Goal: Information Seeking & Learning: Learn about a topic

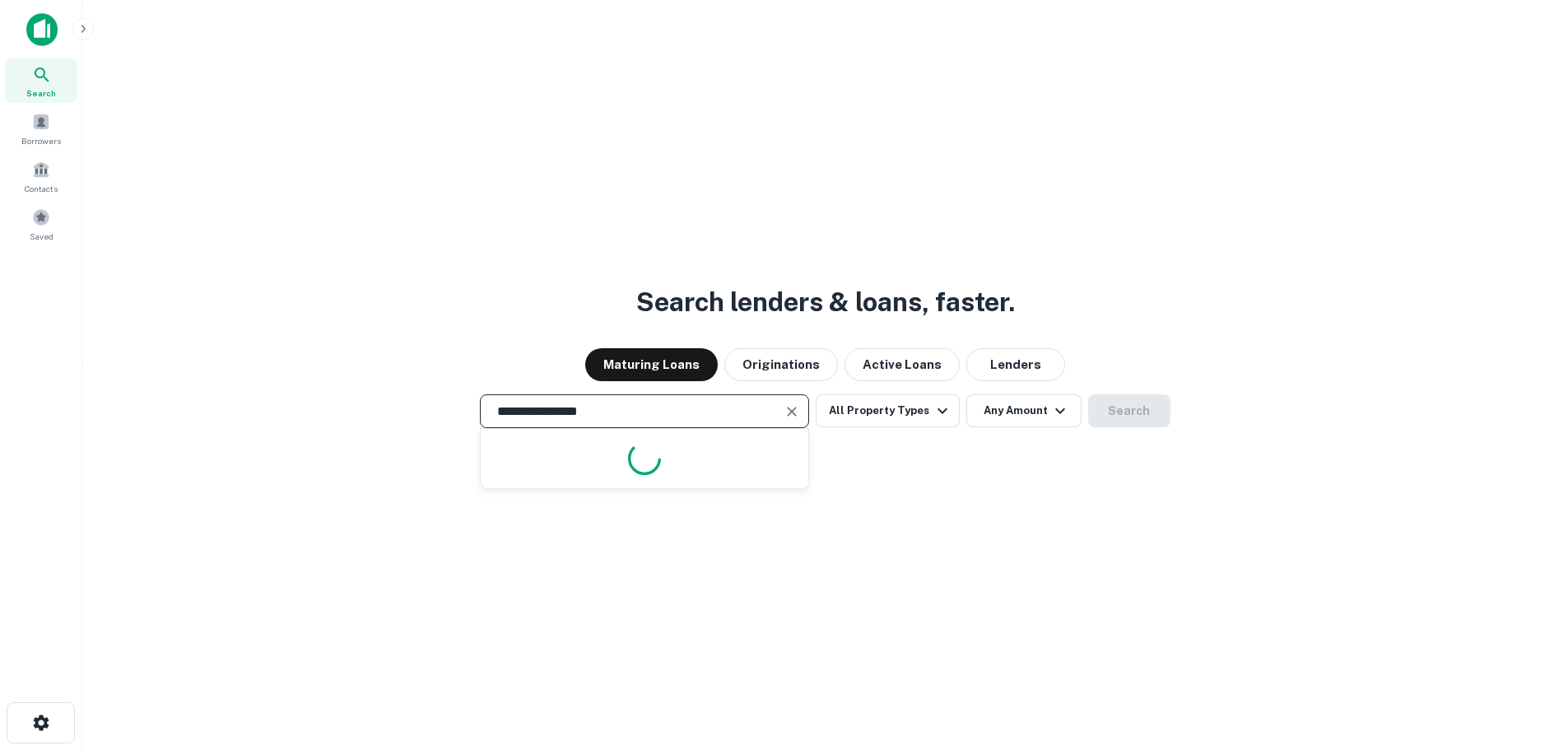
type input "**********"
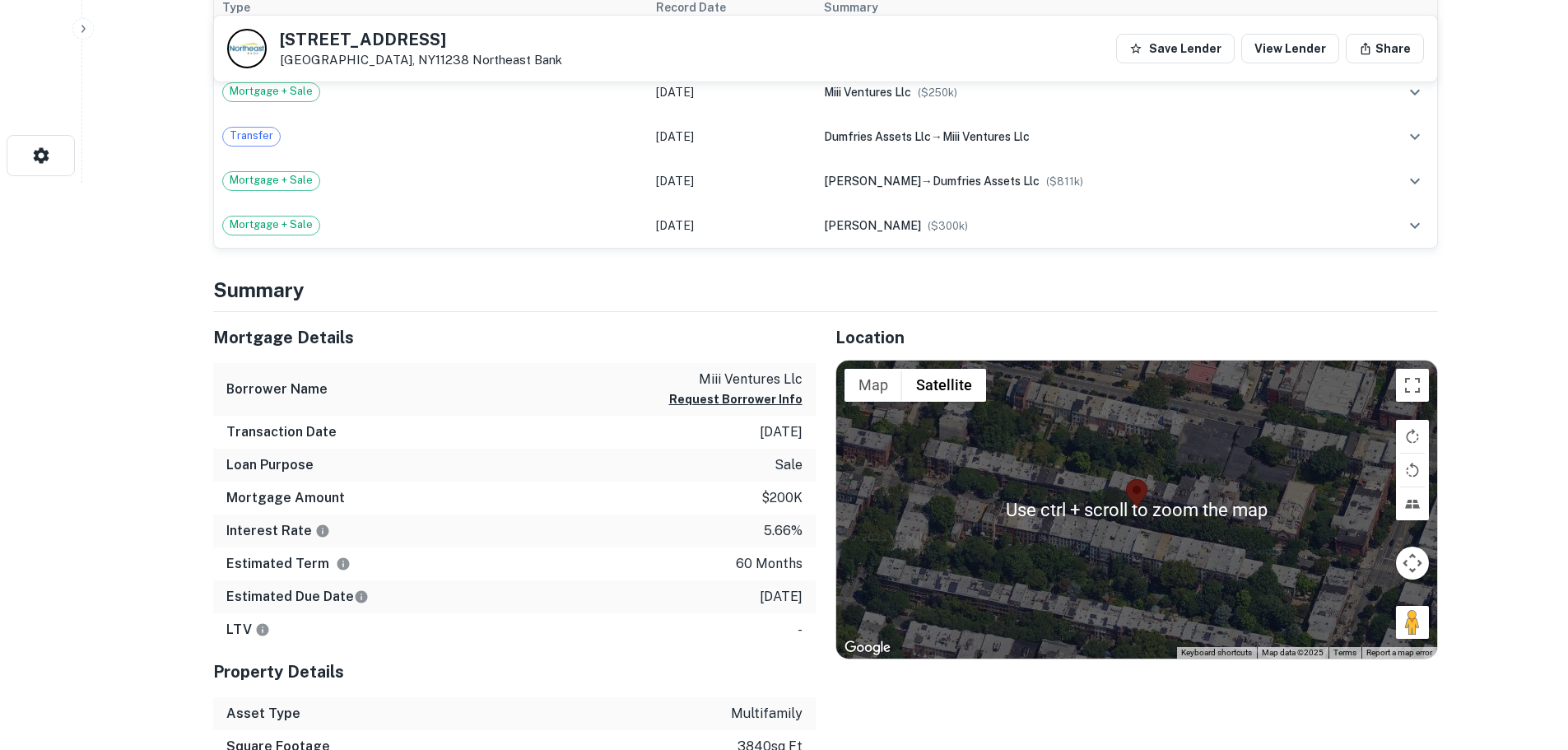
scroll to position [661, 0]
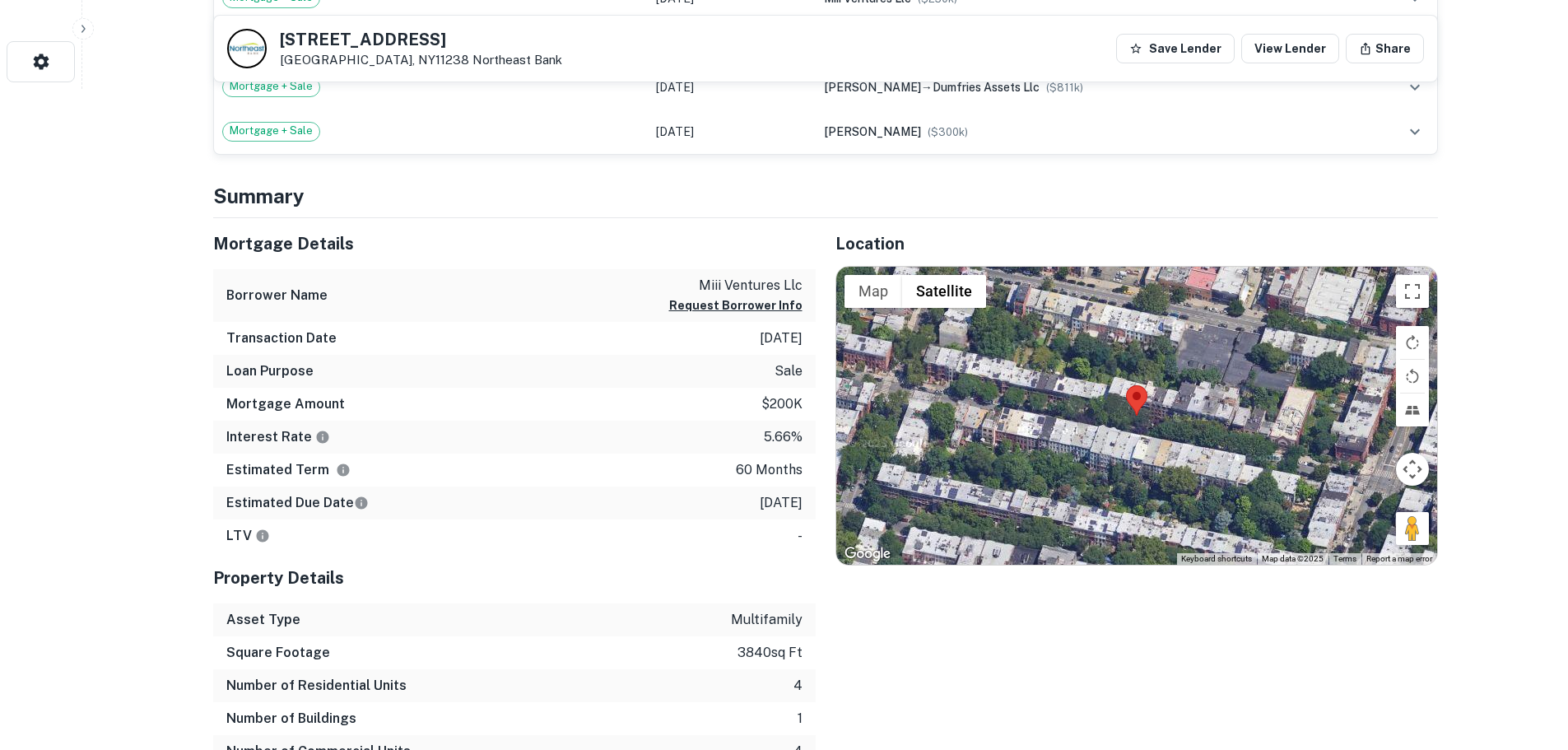
click at [1153, 384] on div at bounding box center [1136, 415] width 601 height 298
click at [1414, 296] on button "Toggle fullscreen view" at bounding box center [1412, 291] width 33 height 33
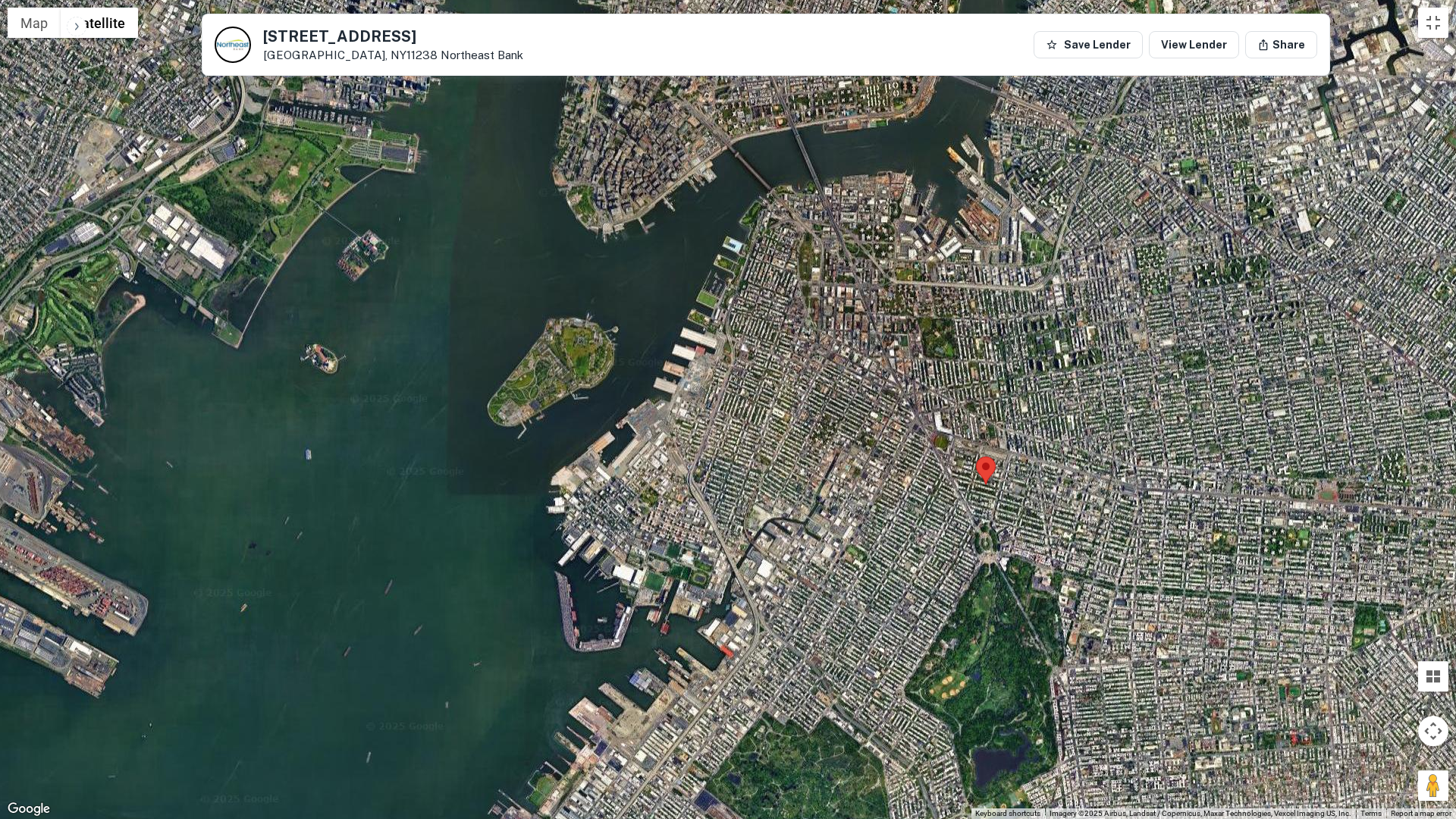
drag, startPoint x: 966, startPoint y: 283, endPoint x: 1138, endPoint y: 336, distance: 180.0
click at [1138, 336] on div at bounding box center [728, 410] width 1456 height 819
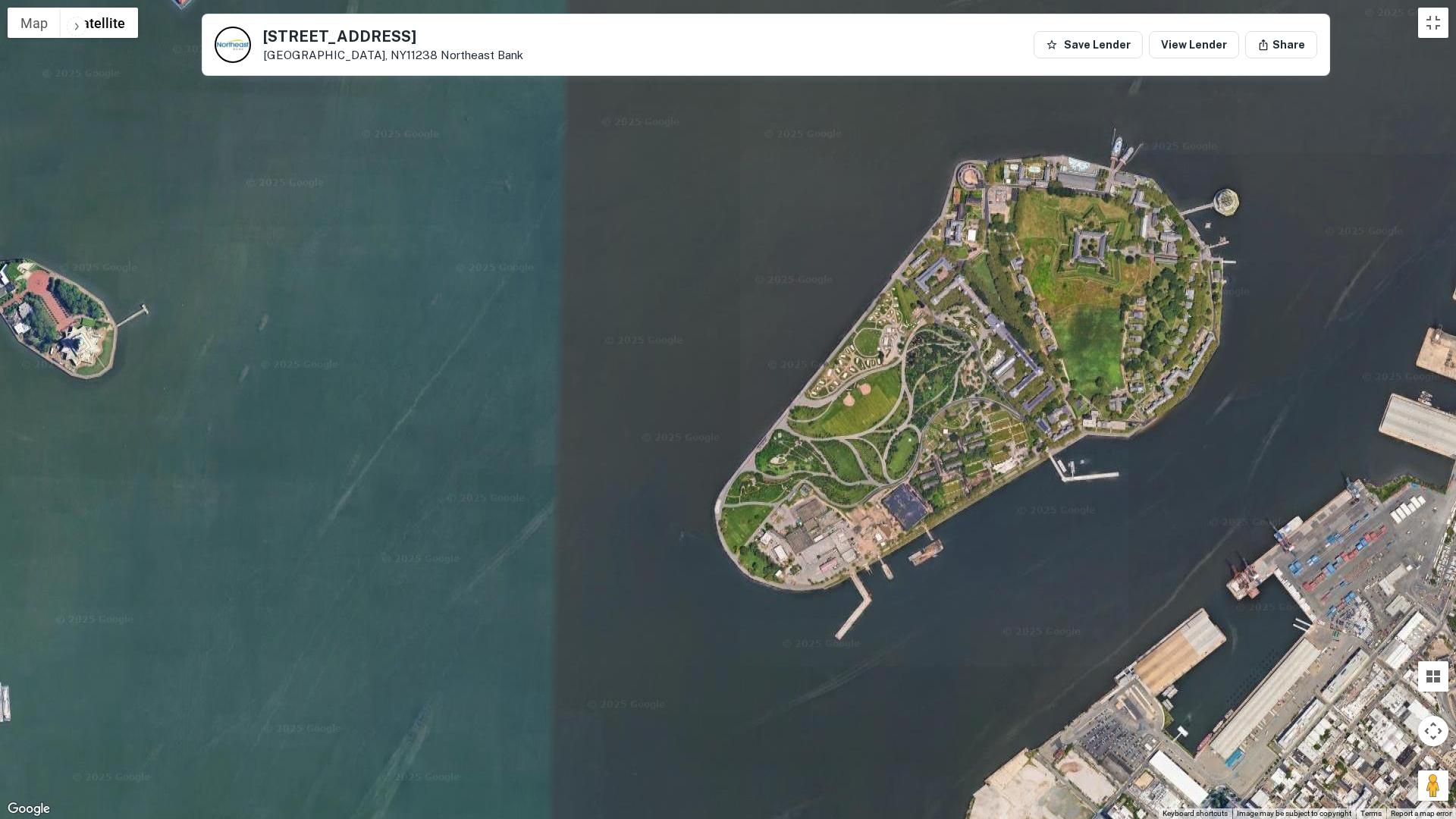
drag, startPoint x: 173, startPoint y: 344, endPoint x: 218, endPoint y: 359, distance: 47.4
click at [218, 359] on div at bounding box center [728, 410] width 1456 height 819
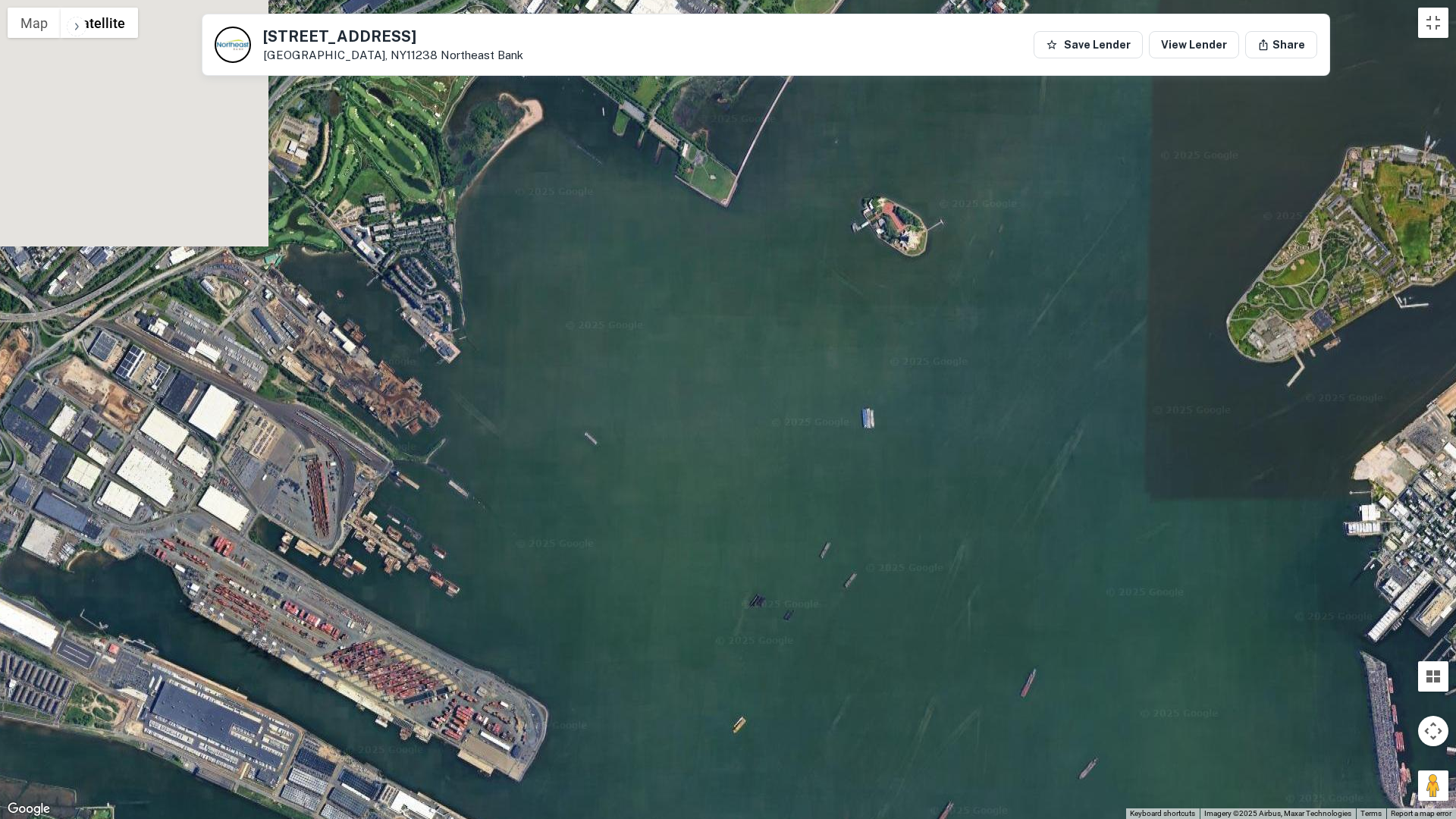
drag, startPoint x: 928, startPoint y: 164, endPoint x: 993, endPoint y: 516, distance: 358.0
click at [993, 516] on div at bounding box center [728, 410] width 1456 height 819
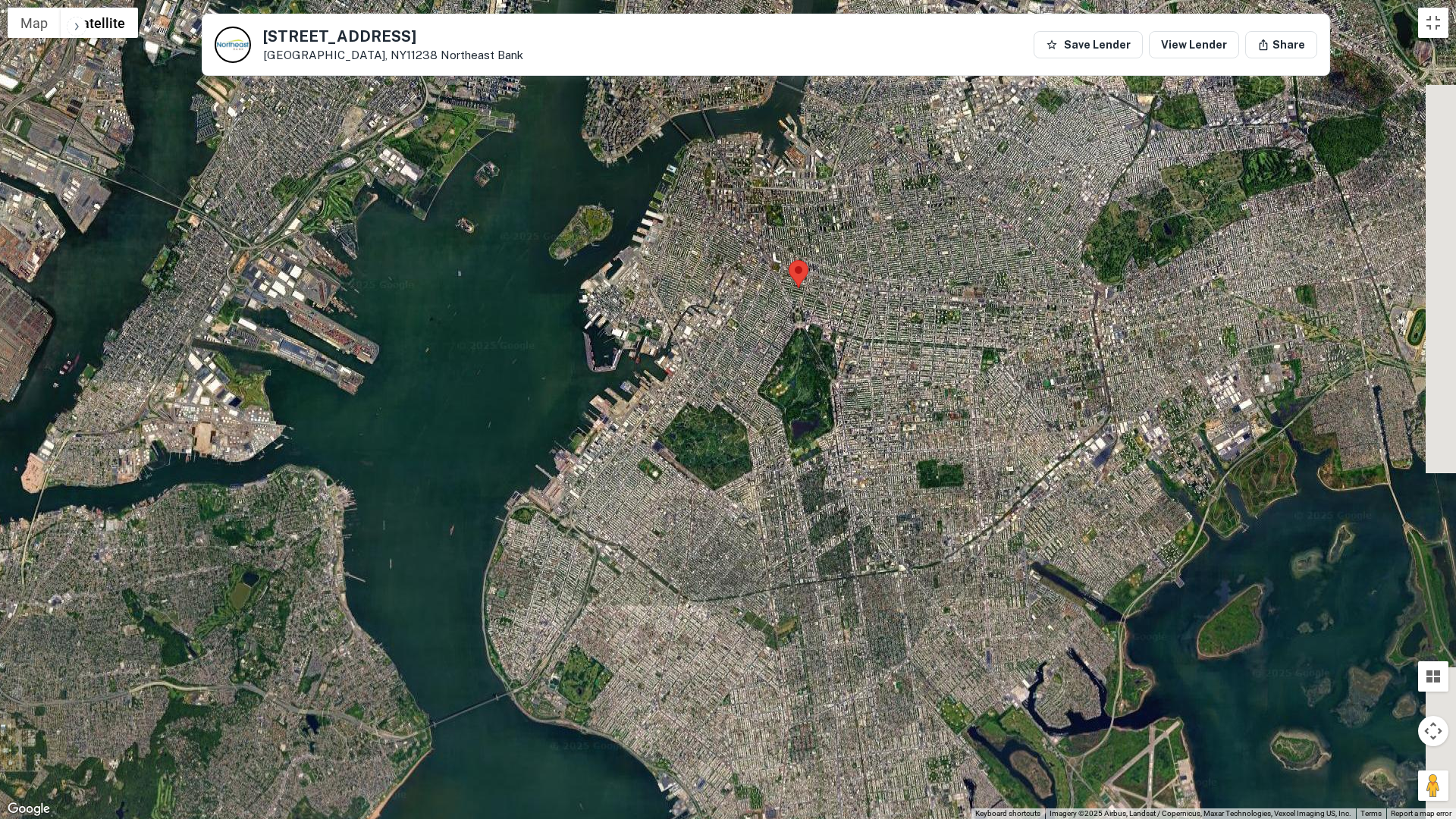
drag, startPoint x: 1139, startPoint y: 345, endPoint x: 688, endPoint y: 308, distance: 452.5
click at [688, 308] on div at bounding box center [728, 410] width 1456 height 819
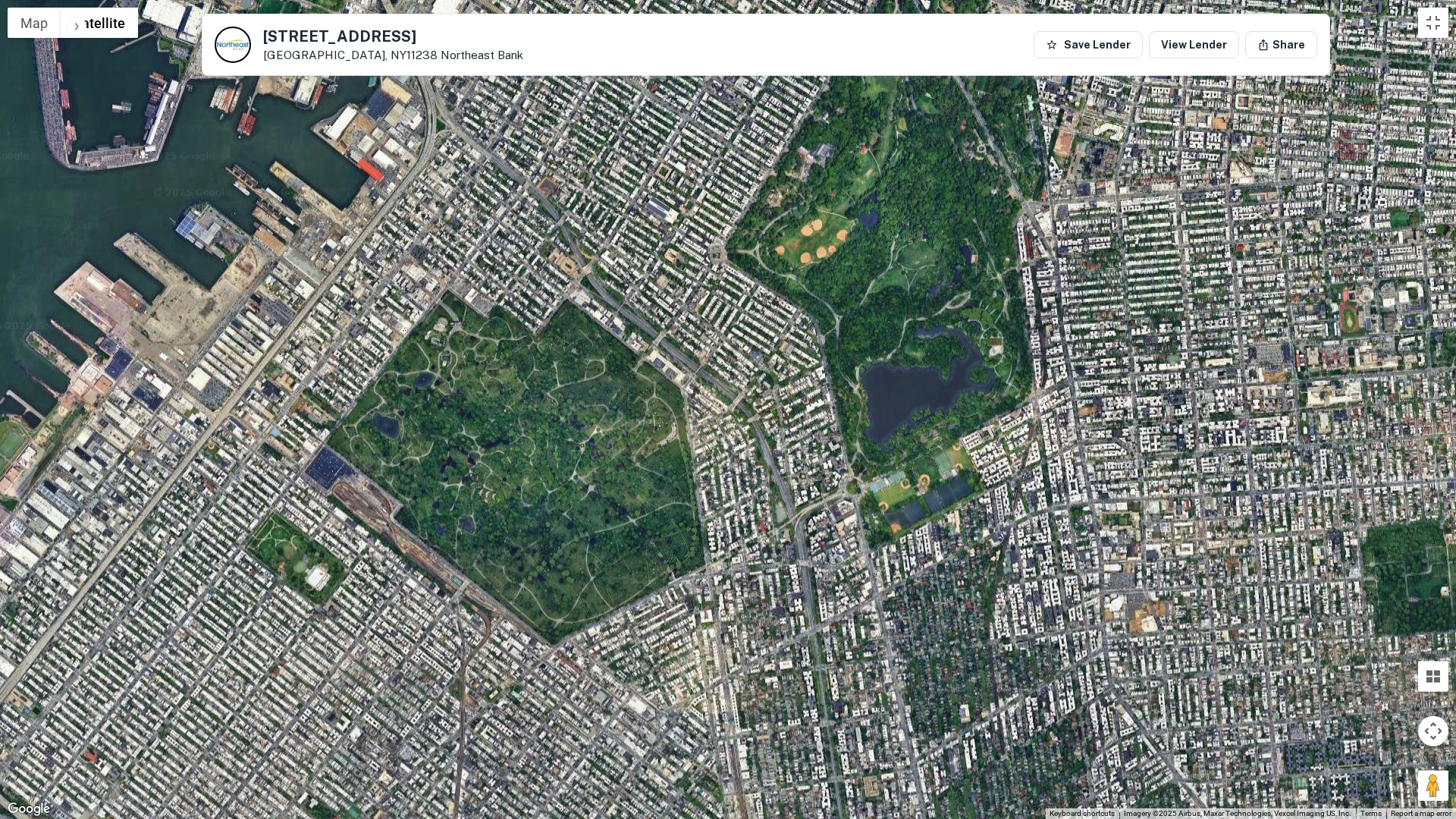
drag, startPoint x: 881, startPoint y: 606, endPoint x: 945, endPoint y: 340, distance: 273.6
click at [945, 340] on div at bounding box center [728, 410] width 1456 height 819
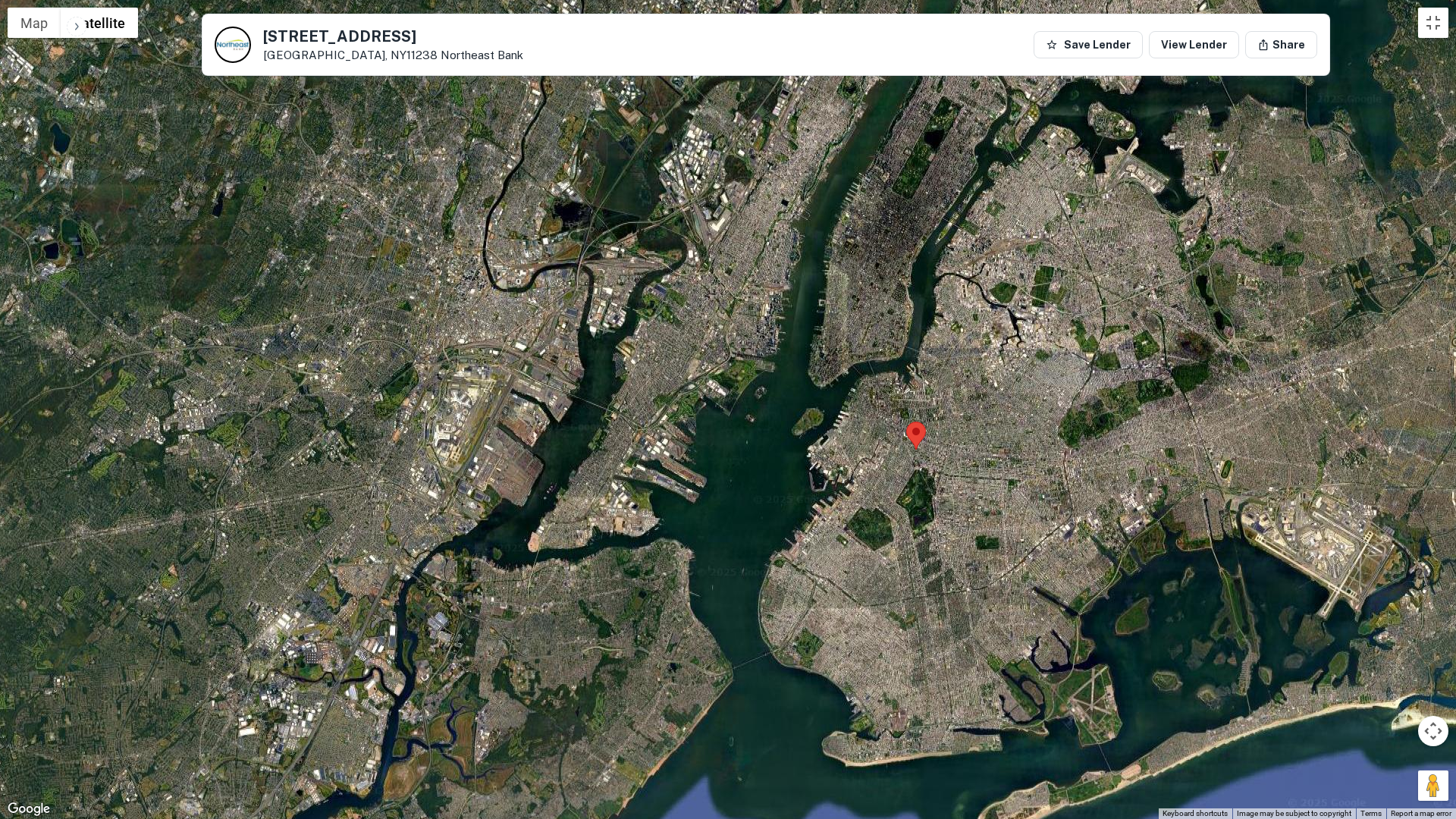
drag, startPoint x: 984, startPoint y: 262, endPoint x: 962, endPoint y: 443, distance: 182.3
click at [962, 443] on div at bounding box center [728, 410] width 1456 height 819
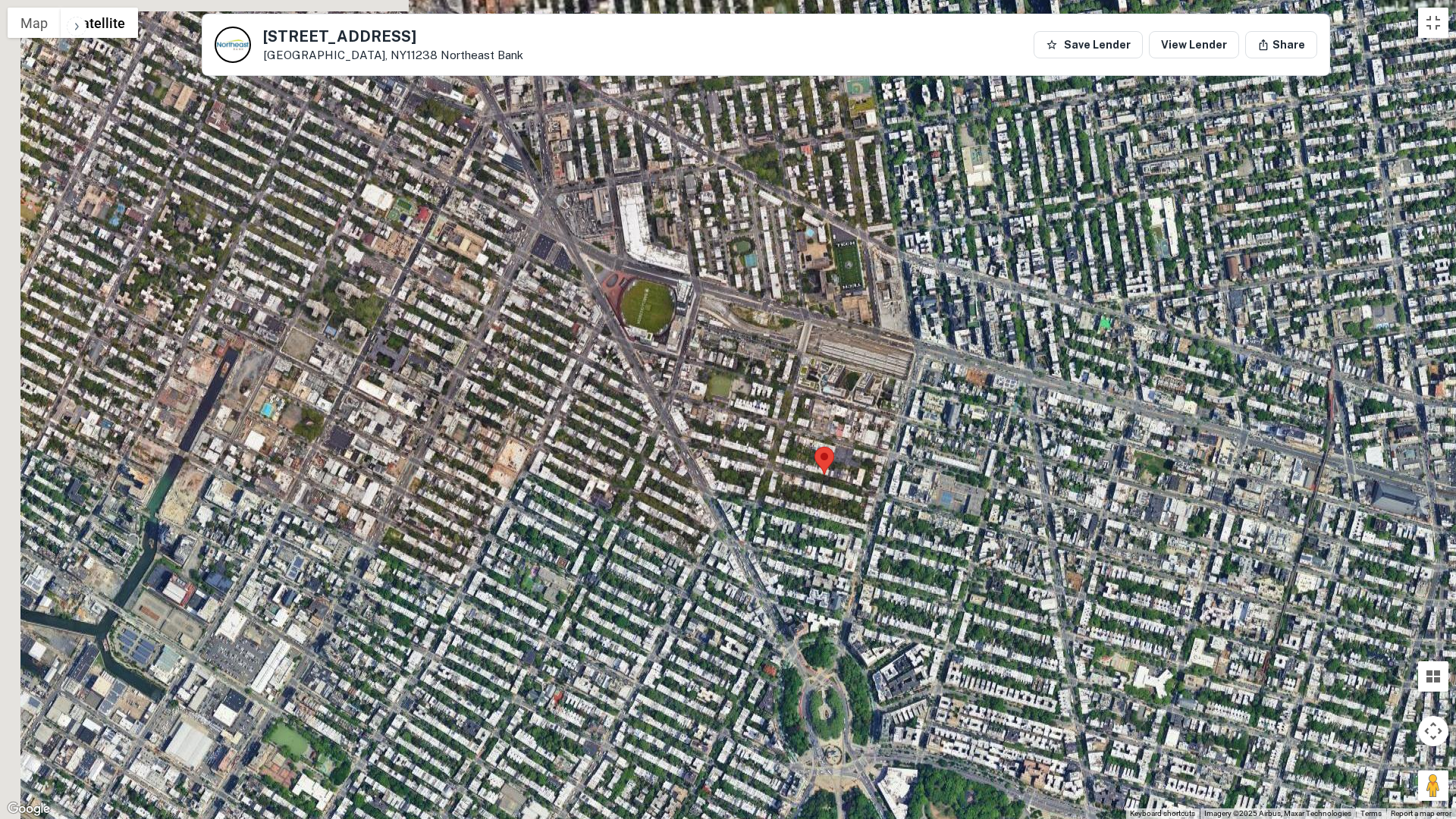
drag, startPoint x: 580, startPoint y: 559, endPoint x: 1067, endPoint y: 197, distance: 606.8
click at [1067, 197] on div at bounding box center [728, 410] width 1456 height 819
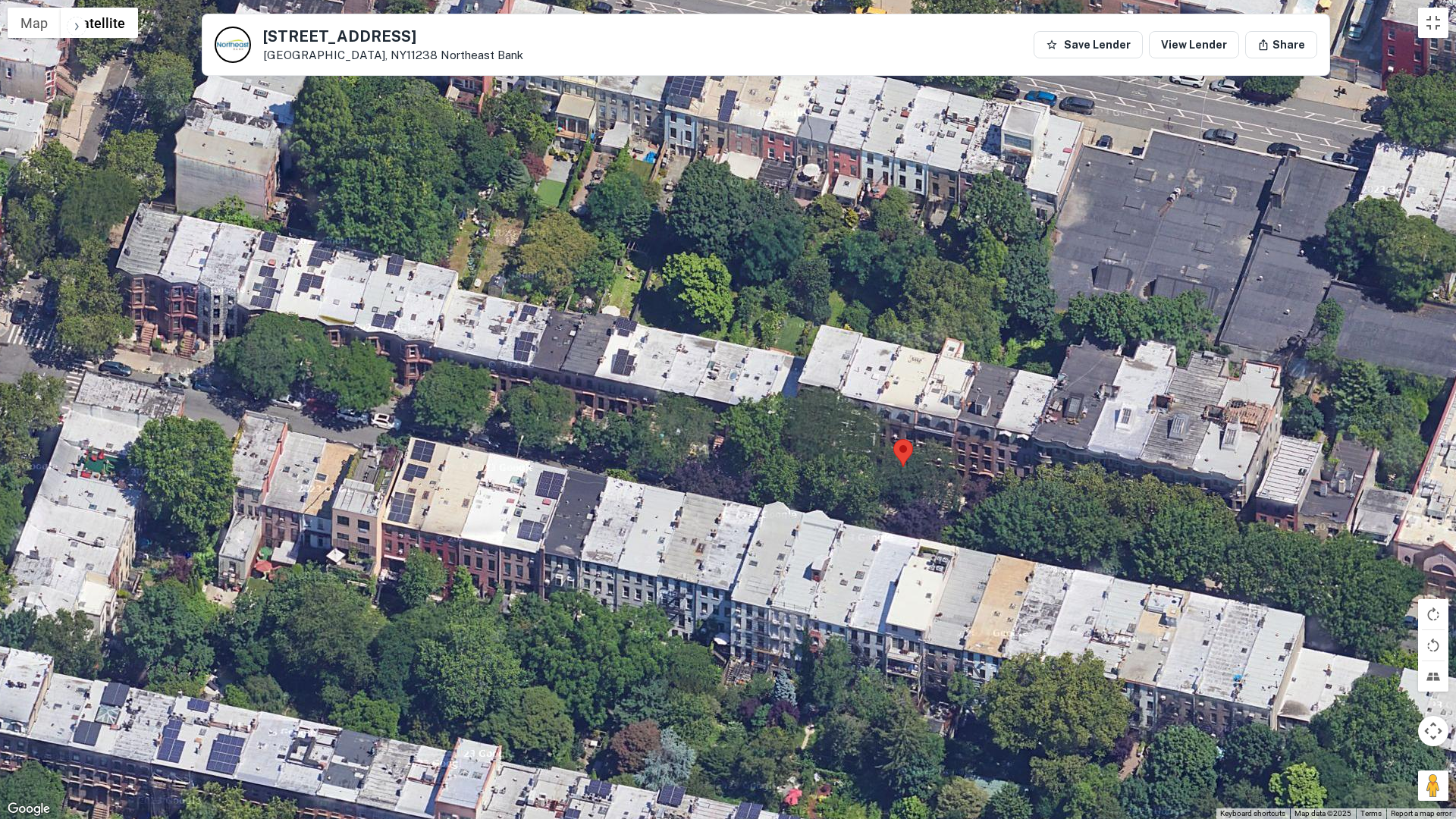
drag, startPoint x: 924, startPoint y: 690, endPoint x: 1059, endPoint y: 403, distance: 317.2
click at [1059, 403] on div at bounding box center [728, 410] width 1456 height 819
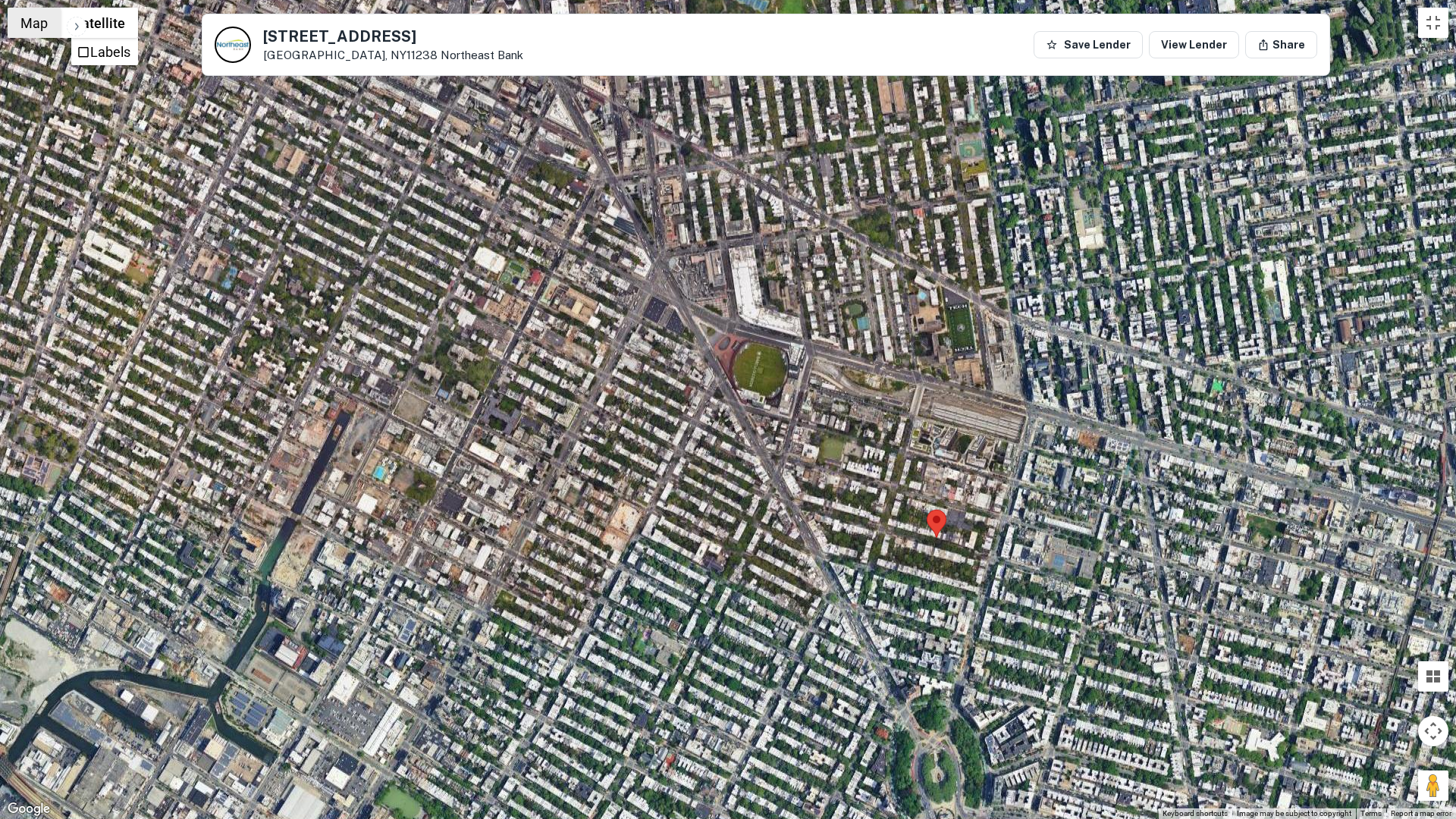
click at [37, 30] on button "Map" at bounding box center [34, 22] width 53 height 30
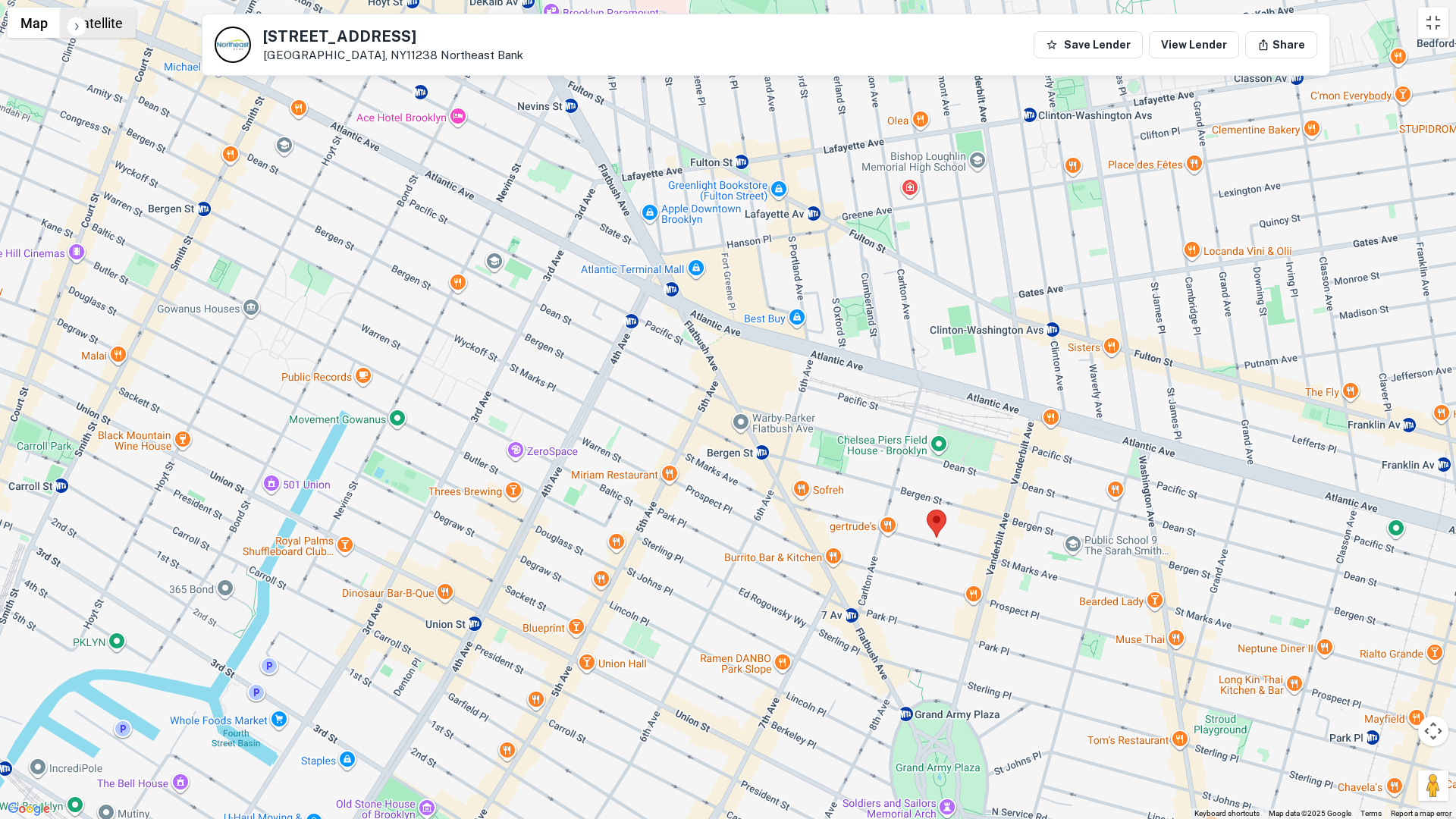
click at [99, 26] on button "Satellite" at bounding box center [98, 22] width 75 height 30
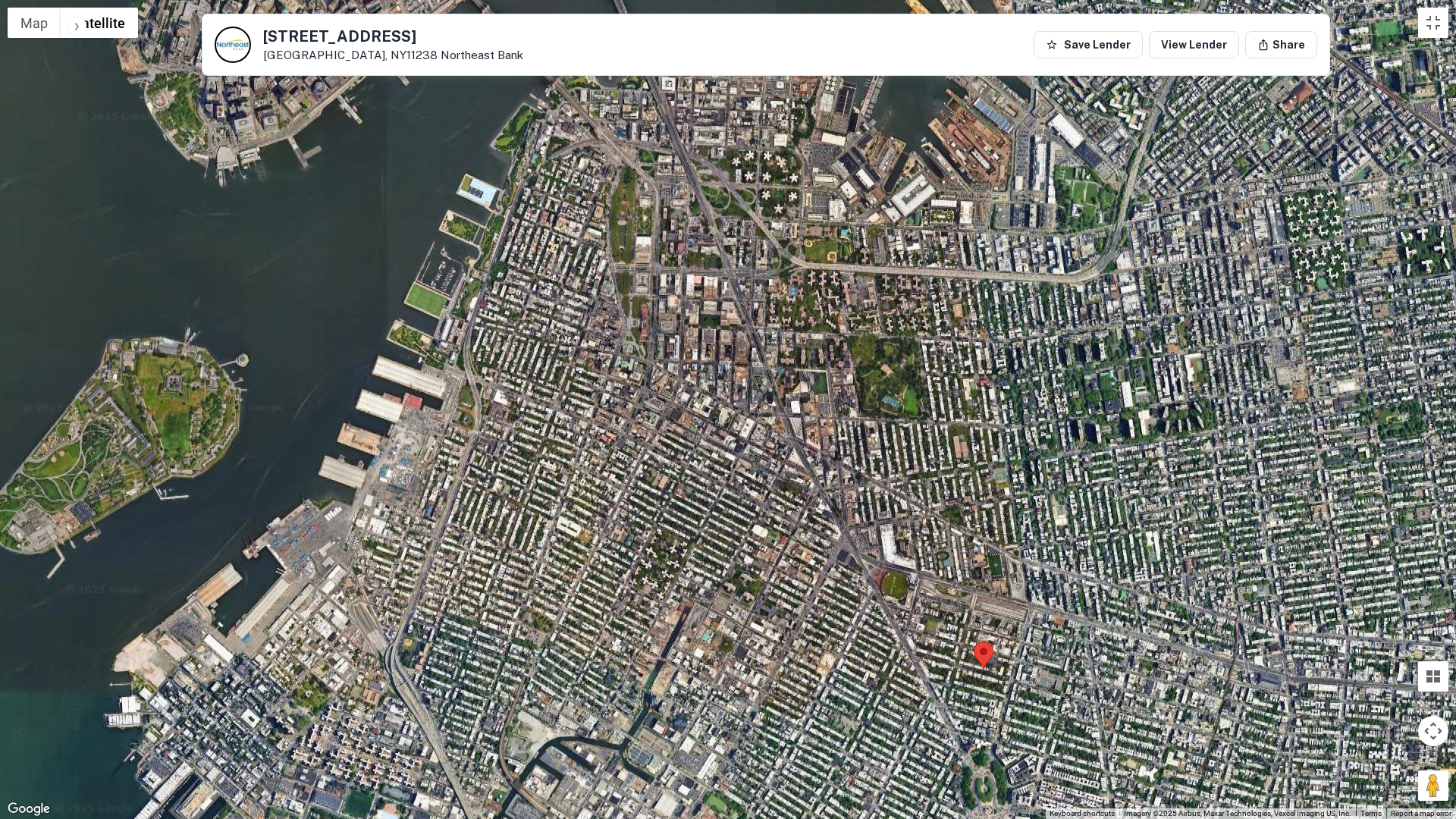
drag, startPoint x: 1087, startPoint y: 614, endPoint x: 838, endPoint y: 306, distance: 396.1
click at [838, 306] on div at bounding box center [728, 410] width 1456 height 819
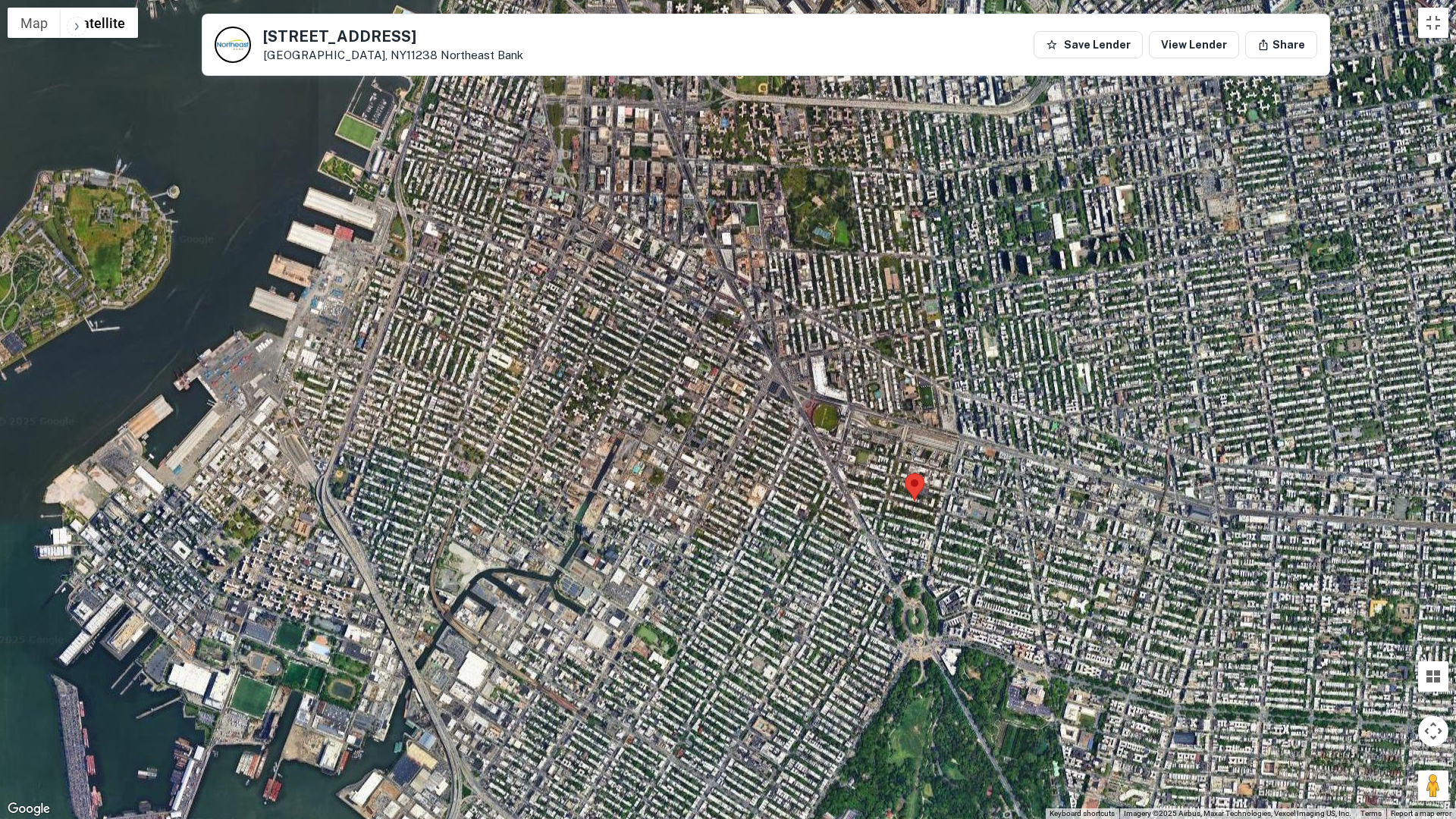
drag, startPoint x: 961, startPoint y: 517, endPoint x: 893, endPoint y: 348, distance: 182.2
click at [893, 348] on div at bounding box center [728, 410] width 1456 height 819
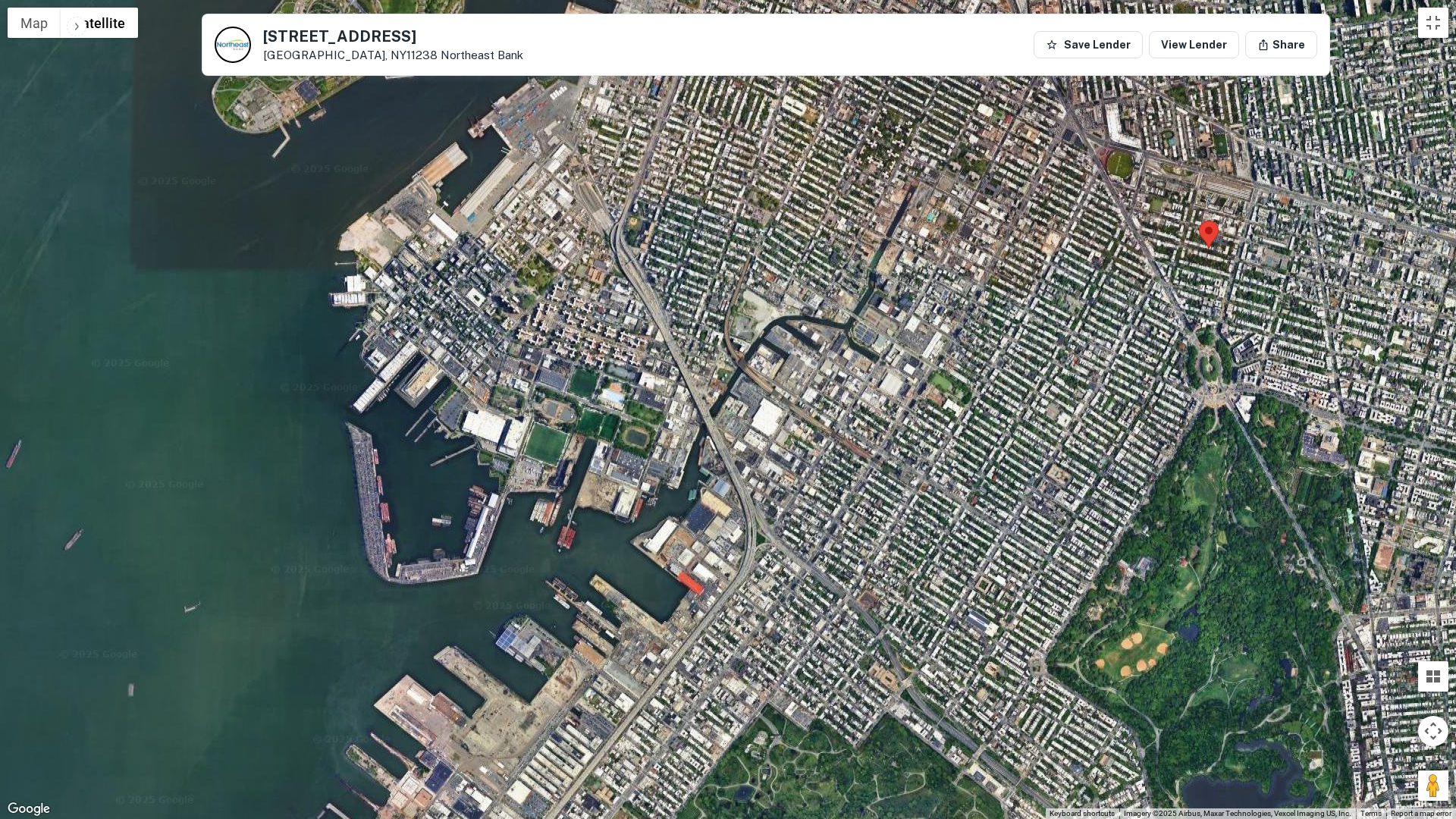
drag, startPoint x: 740, startPoint y: 549, endPoint x: 1042, endPoint y: 293, distance: 395.9
click at [1042, 293] on div at bounding box center [728, 410] width 1456 height 819
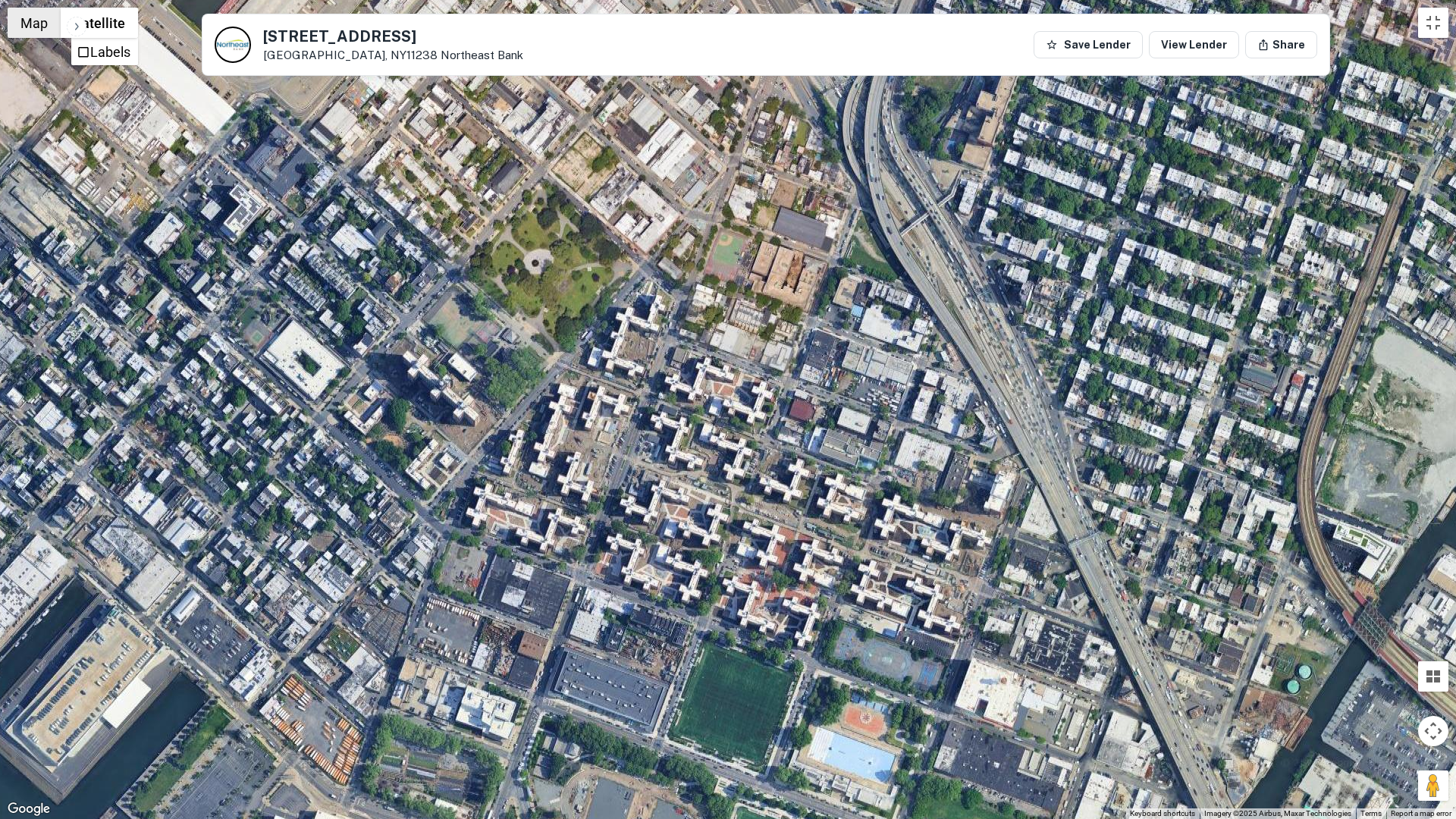
click at [37, 26] on button "Map" at bounding box center [34, 22] width 53 height 30
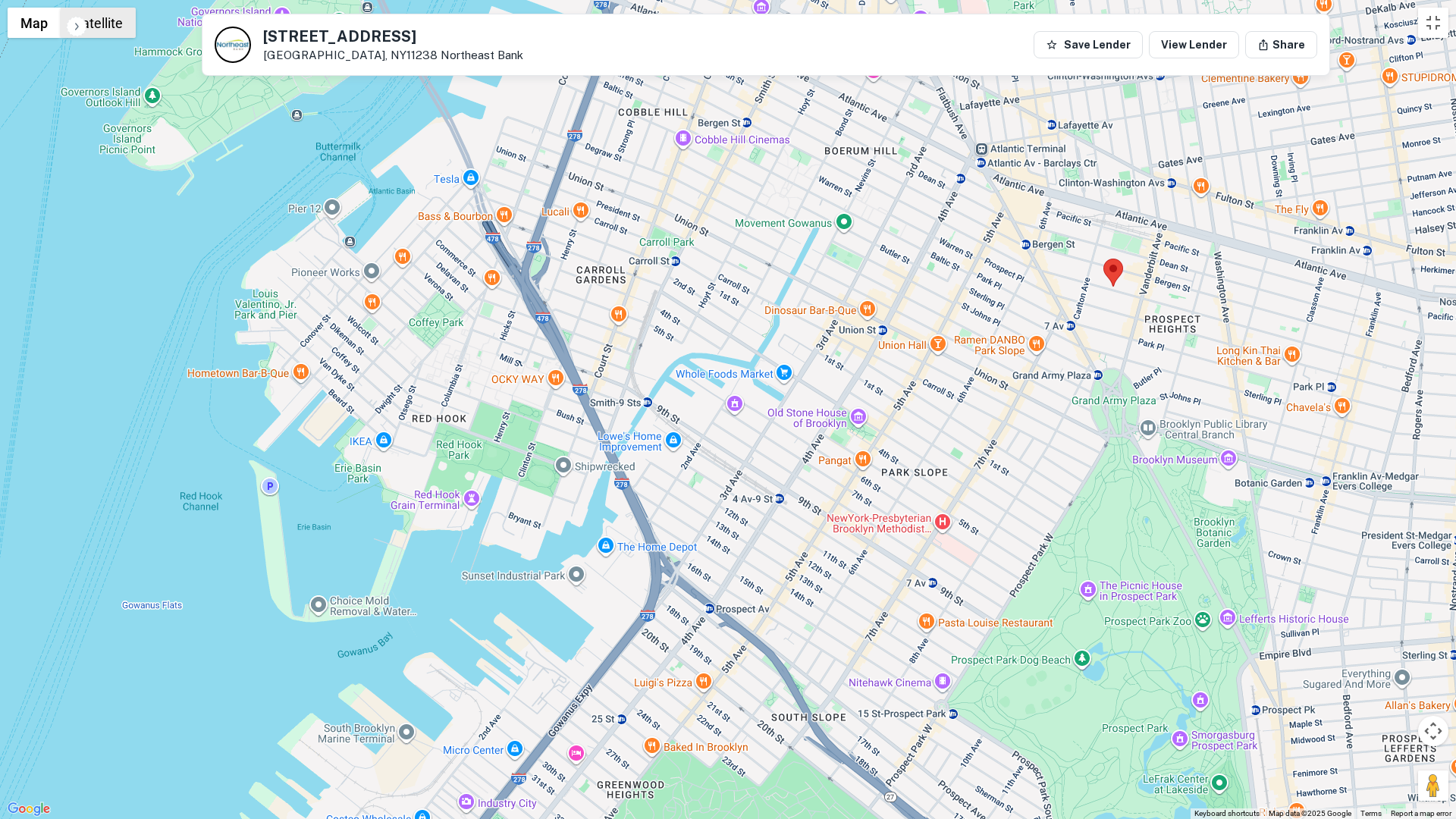
click at [107, 18] on button "Satellite" at bounding box center [98, 22] width 75 height 30
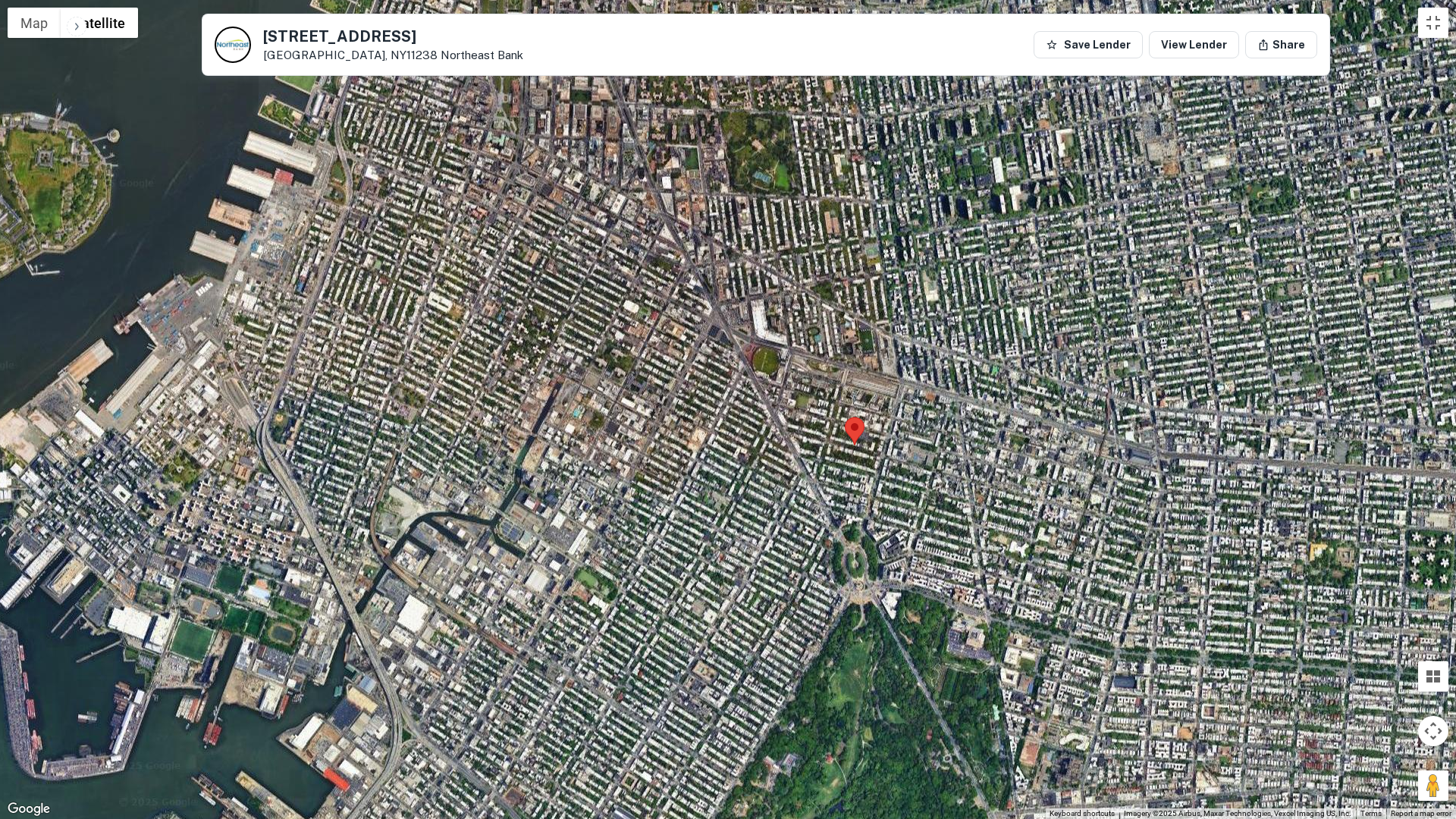
drag, startPoint x: 988, startPoint y: 253, endPoint x: 726, endPoint y: 412, distance: 306.5
click at [726, 412] on div at bounding box center [728, 410] width 1456 height 819
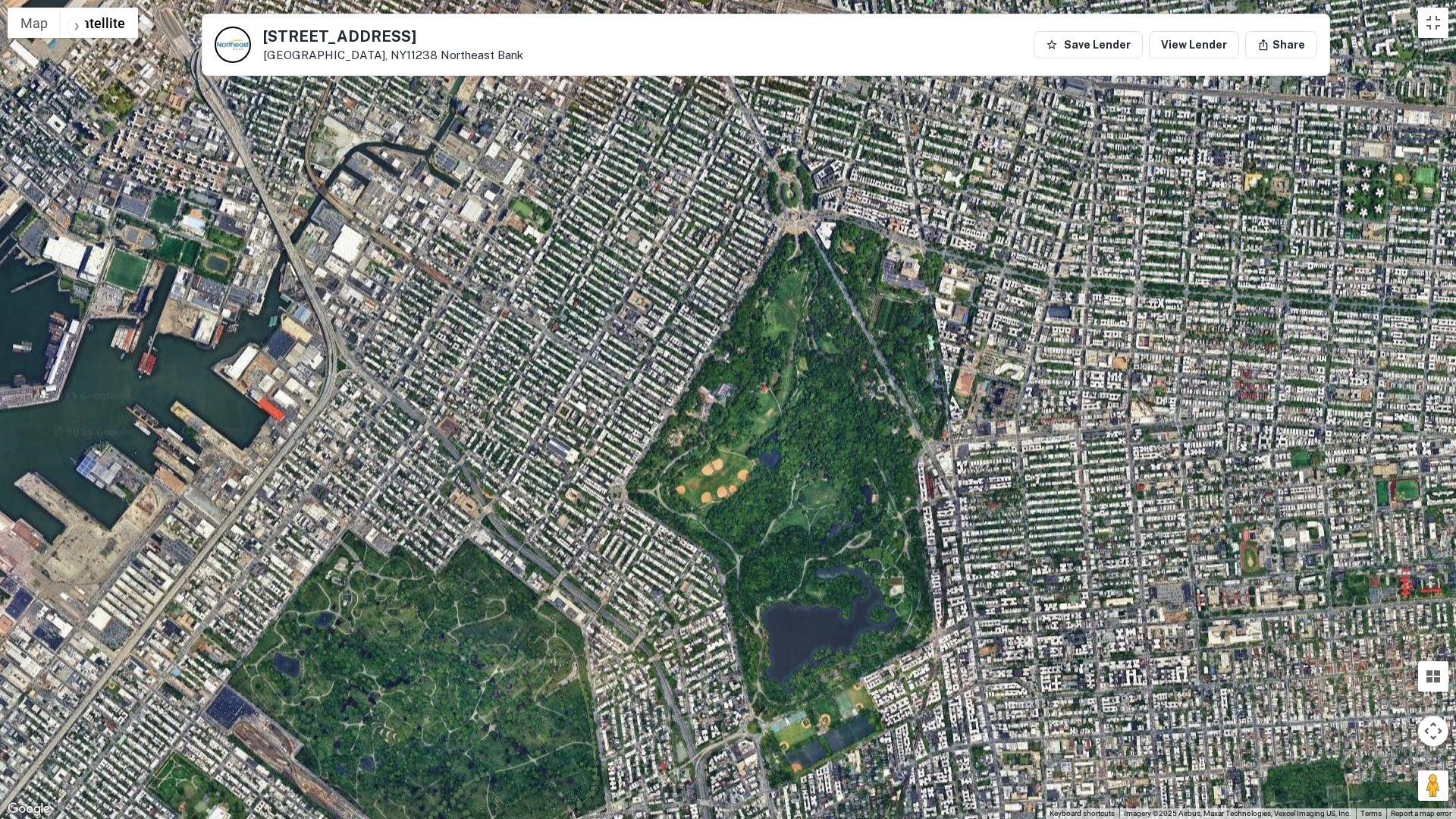
drag, startPoint x: 921, startPoint y: 555, endPoint x: 856, endPoint y: 184, distance: 376.7
click at [856, 184] on div at bounding box center [728, 410] width 1456 height 819
click at [31, 30] on button "Map" at bounding box center [34, 22] width 53 height 30
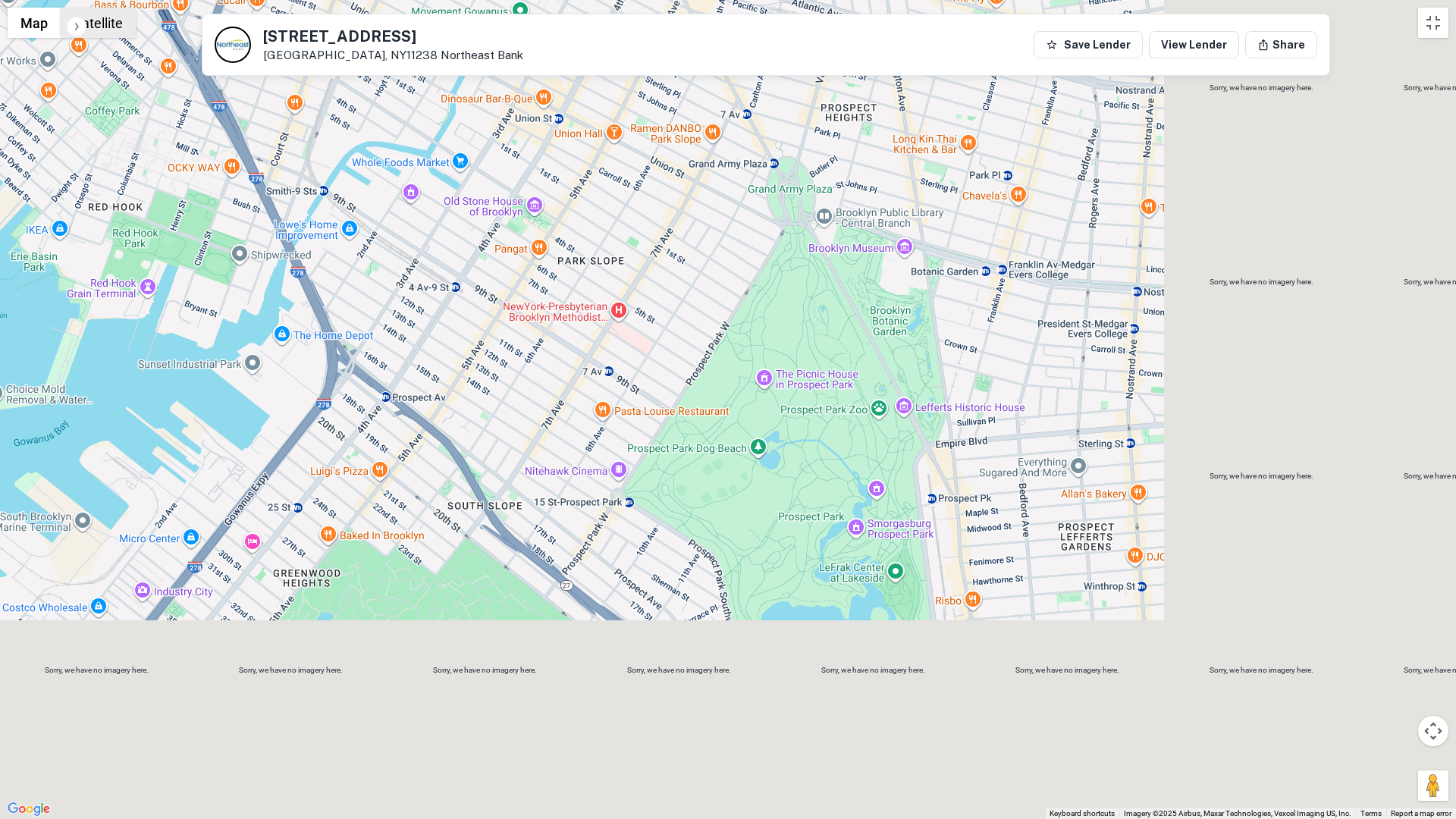
click at [98, 23] on button "Satellite" at bounding box center [98, 22] width 75 height 30
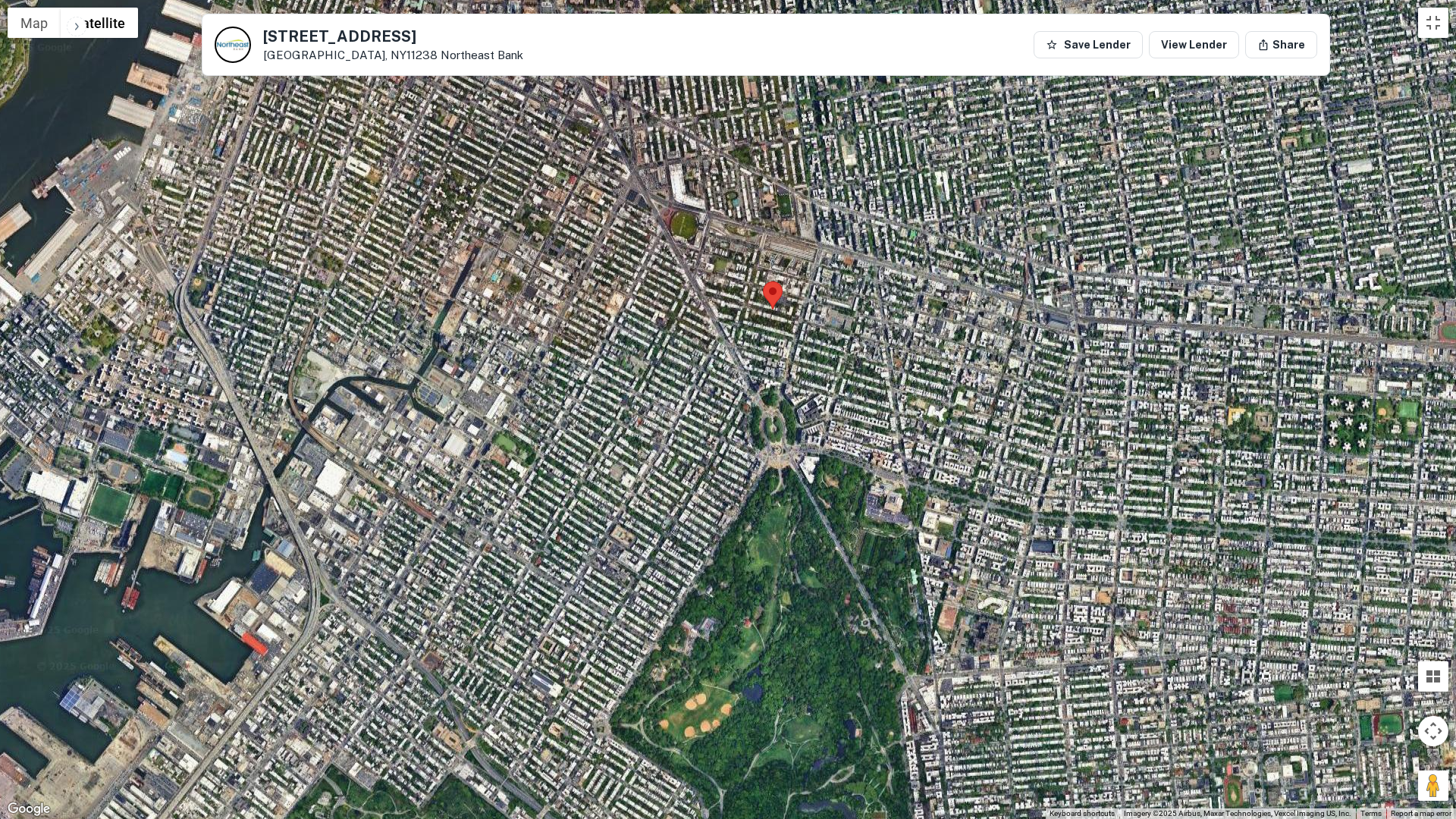
drag, startPoint x: 1164, startPoint y: 354, endPoint x: 1157, endPoint y: 565, distance: 211.1
click at [1157, 565] on div at bounding box center [728, 410] width 1456 height 819
click at [26, 20] on button "Map" at bounding box center [34, 22] width 53 height 30
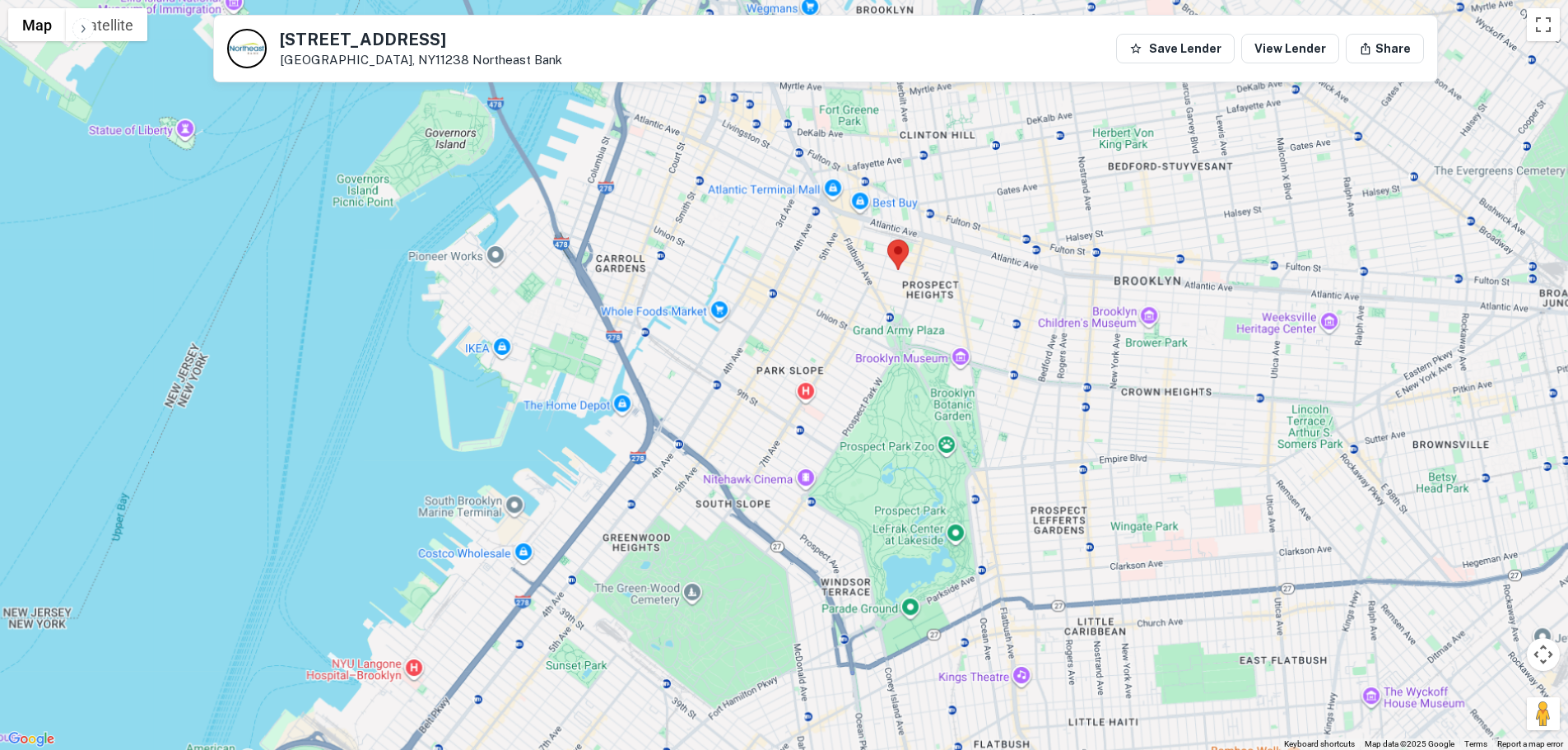
scroll to position [331, 0]
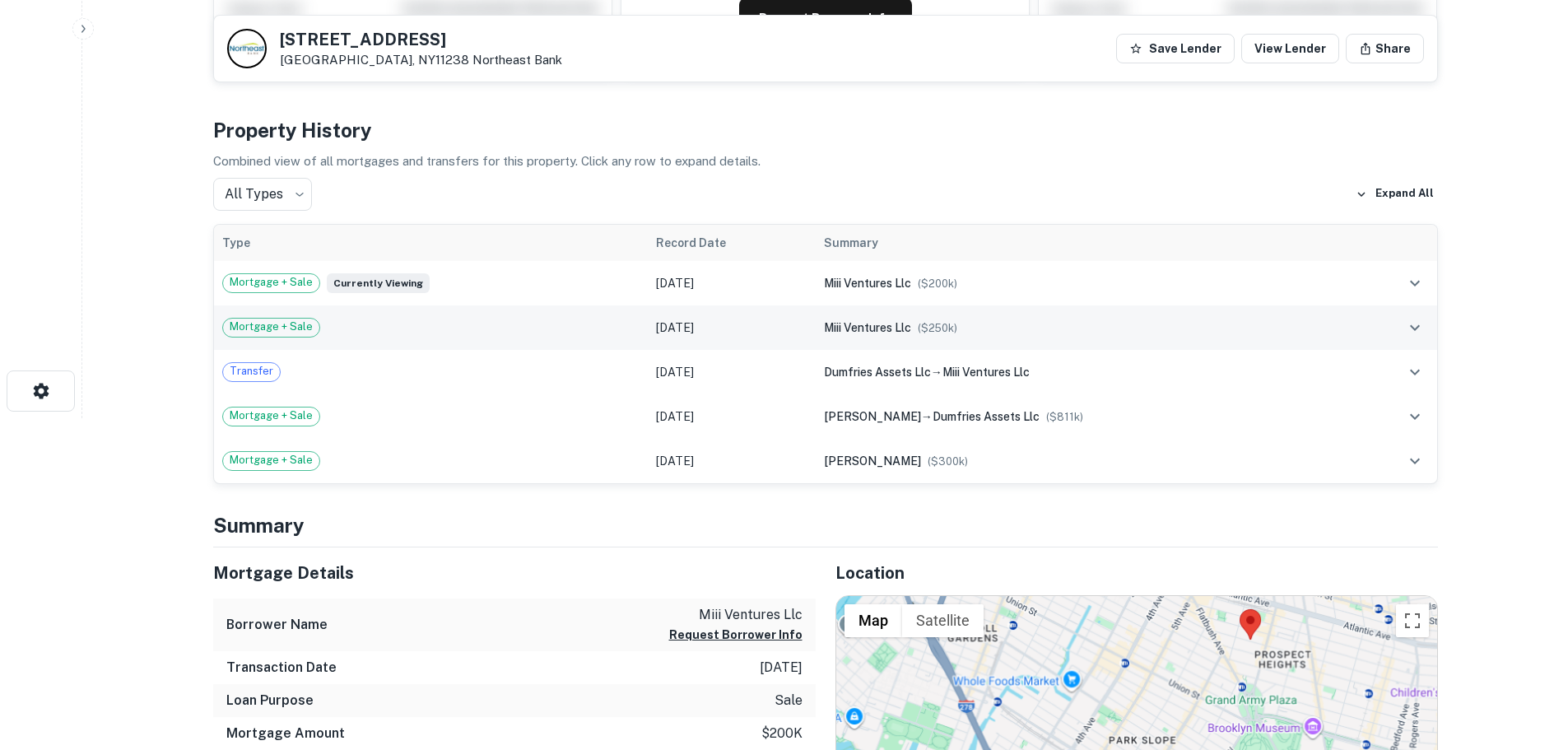
click at [294, 330] on span "Mortgage + Sale" at bounding box center [270, 327] width 96 height 17
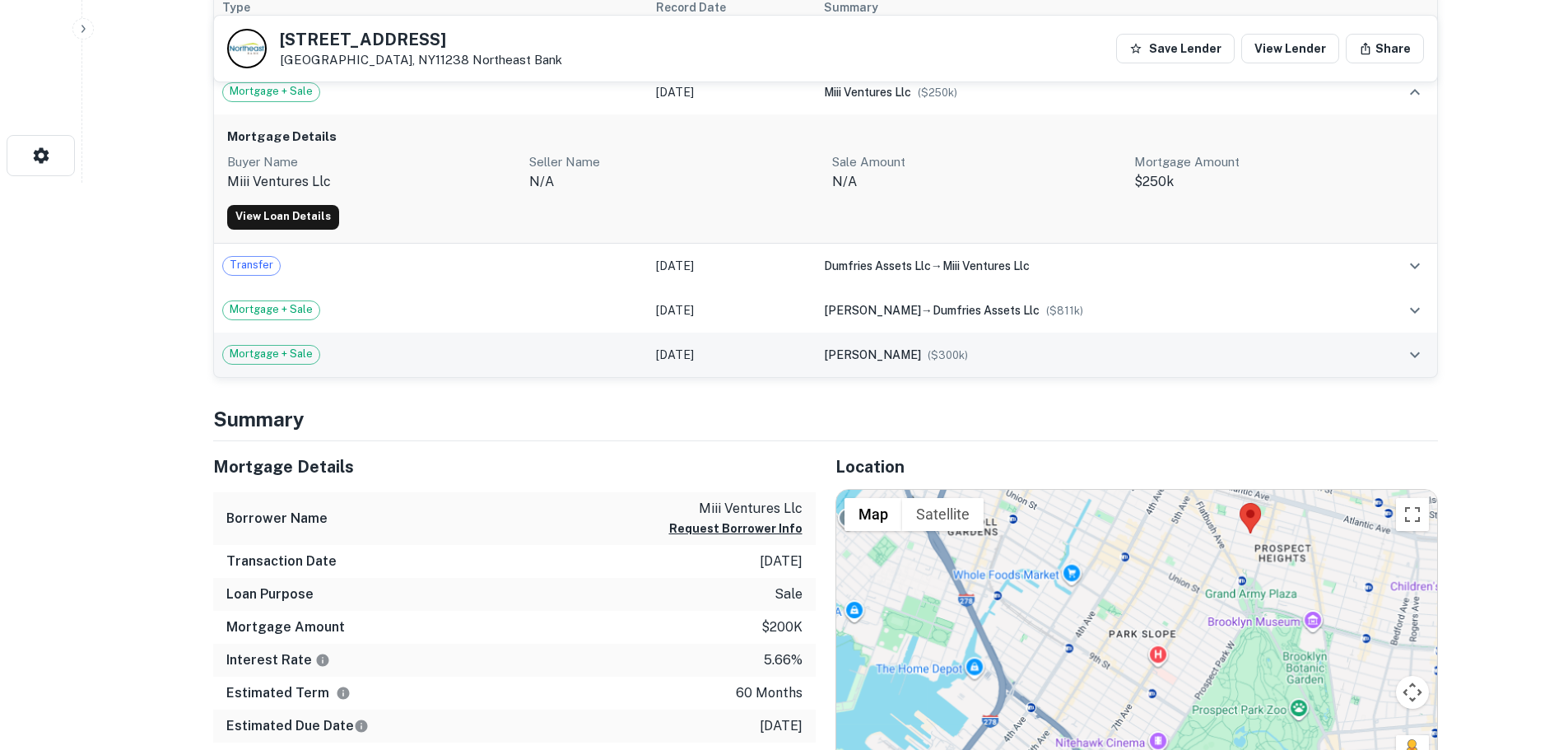
scroll to position [579, 0]
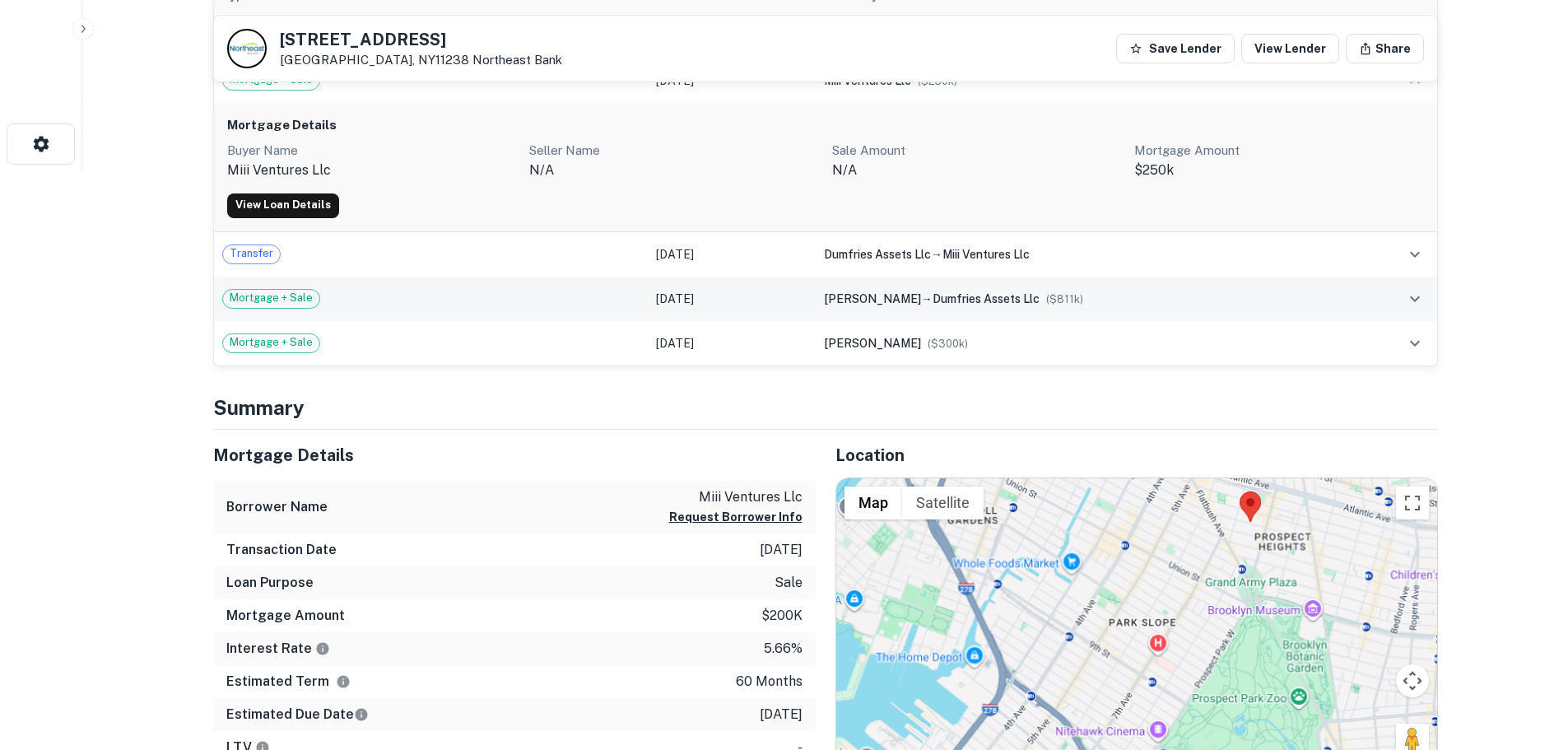
click at [286, 292] on span "Mortgage + Sale" at bounding box center [270, 298] width 96 height 17
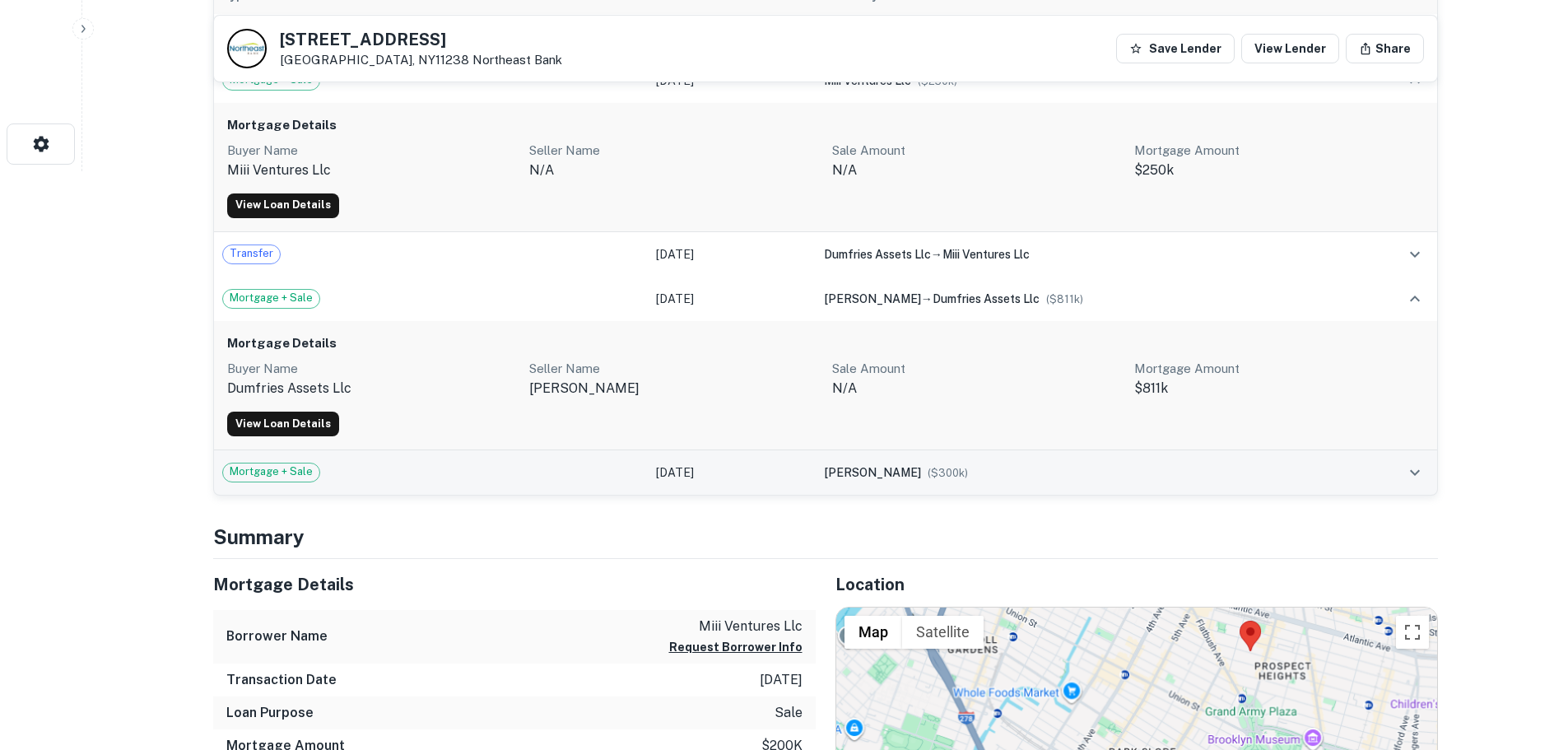
click at [272, 473] on span "Mortgage + Sale" at bounding box center [270, 471] width 96 height 17
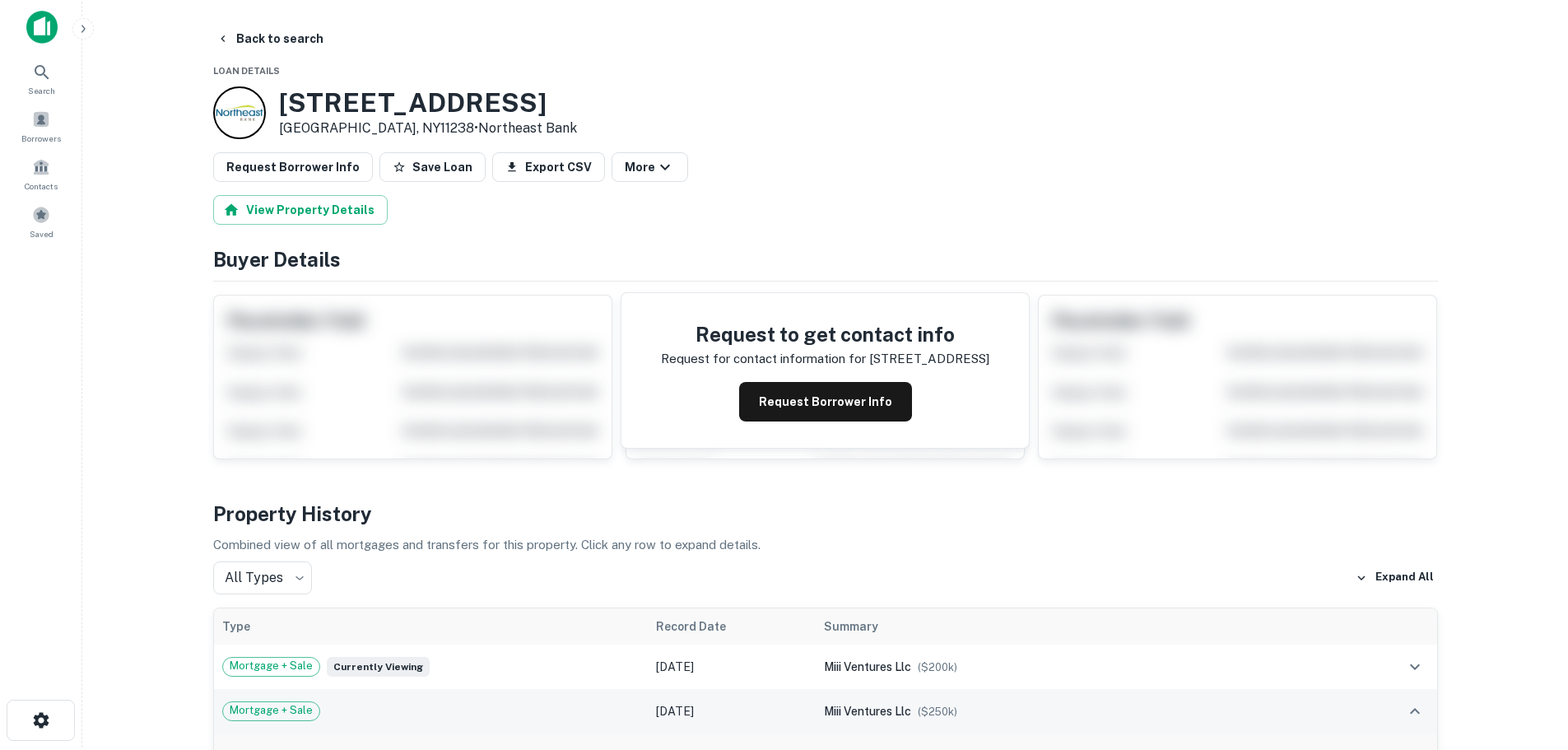
scroll to position [0, 0]
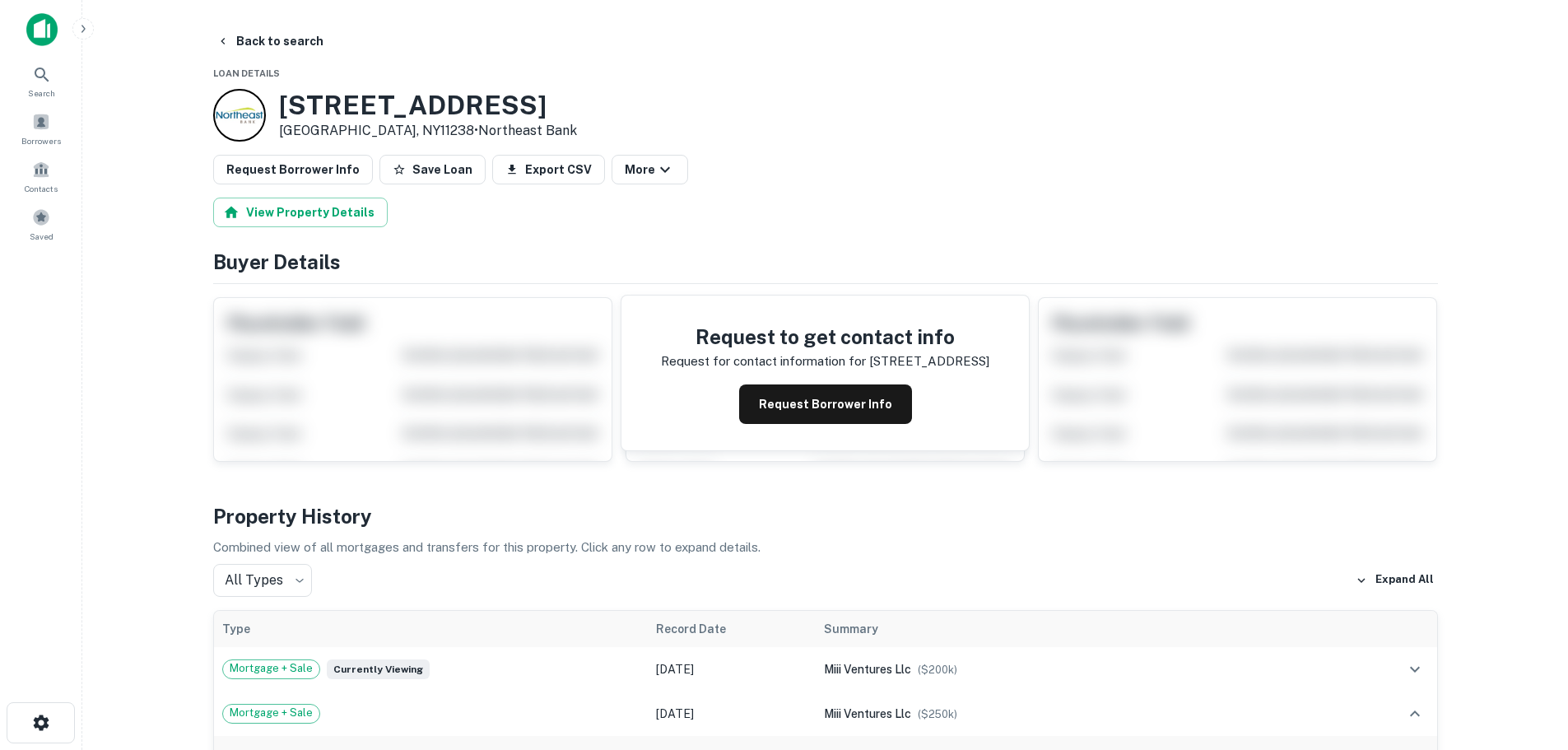
click at [232, 110] on div at bounding box center [239, 115] width 52 height 52
